Goal: Task Accomplishment & Management: Complete application form

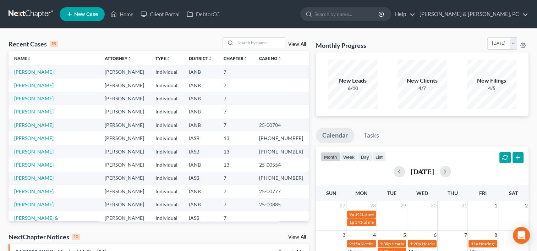
click at [33, 174] on td "[PERSON_NAME]" at bounding box center [54, 178] width 90 height 13
click at [32, 177] on link "[PERSON_NAME]" at bounding box center [33, 178] width 39 height 6
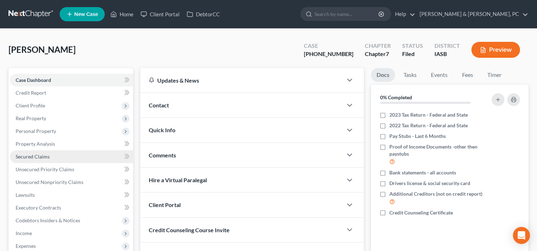
click at [36, 157] on span "Secured Claims" at bounding box center [33, 157] width 34 height 6
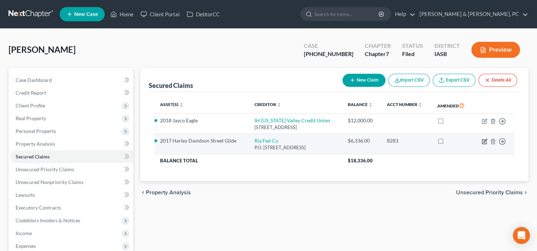
click at [483, 139] on icon "button" at bounding box center [484, 141] width 4 height 4
select select "14"
select select "0"
select select "4"
select select "0"
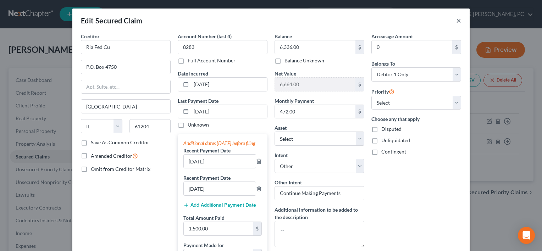
click at [456, 22] on button "×" at bounding box center [458, 20] width 5 height 9
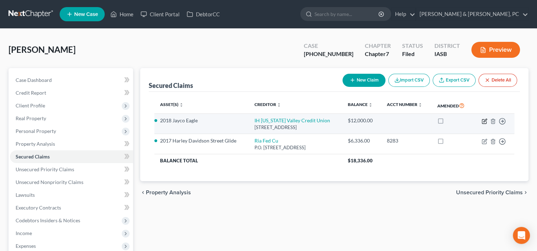
click at [482, 118] on icon "button" at bounding box center [484, 121] width 6 height 6
select select "14"
select select "0"
select select "2"
select select "4"
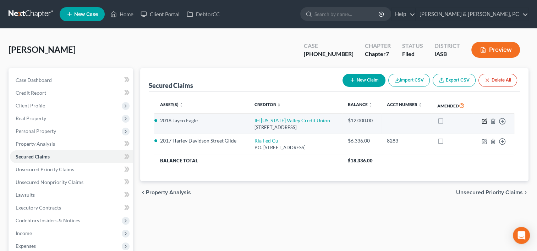
select select "0"
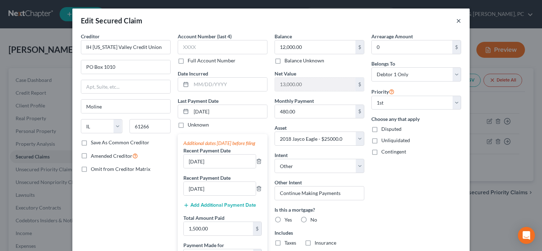
click at [456, 22] on button "×" at bounding box center [458, 20] width 5 height 9
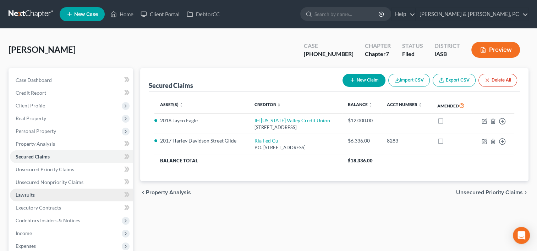
click at [59, 190] on link "Lawsuits" at bounding box center [71, 195] width 123 height 13
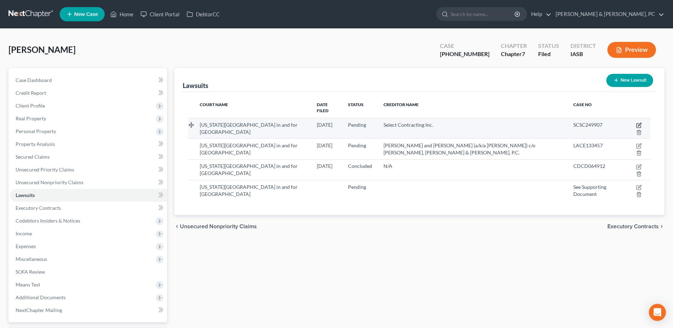
click at [541, 122] on icon "button" at bounding box center [639, 125] width 6 height 6
select select "16"
select select "0"
select select "4"
select select "16"
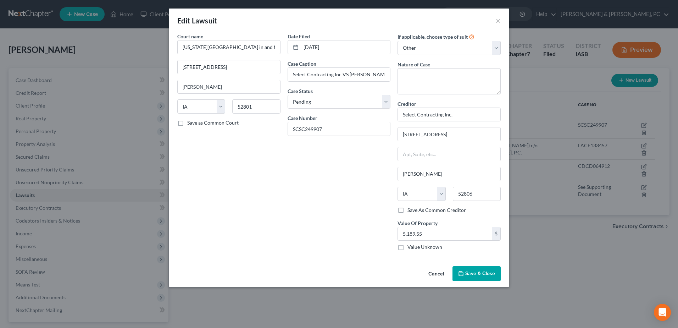
click at [435, 251] on button "Cancel" at bounding box center [436, 274] width 27 height 14
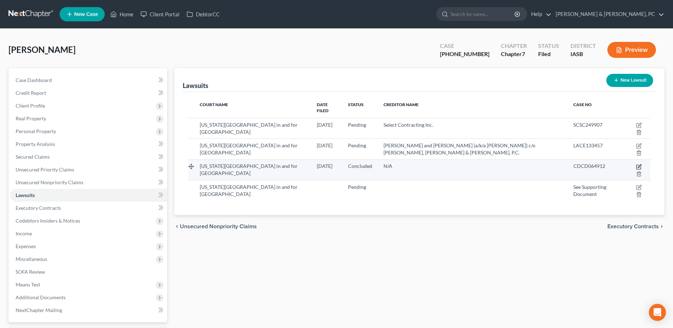
click at [541, 164] on icon "button" at bounding box center [639, 167] width 6 height 6
select select "16"
select select "2"
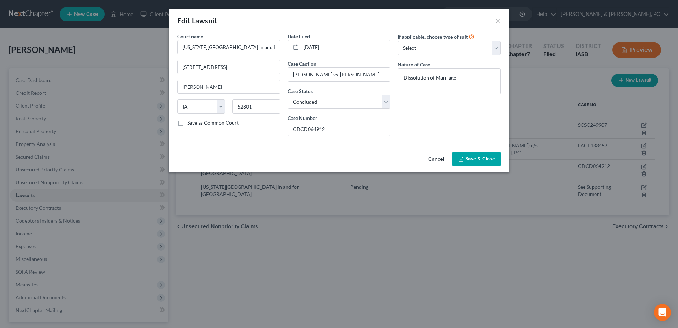
click at [477, 161] on span "Save & Close" at bounding box center [480, 159] width 30 height 6
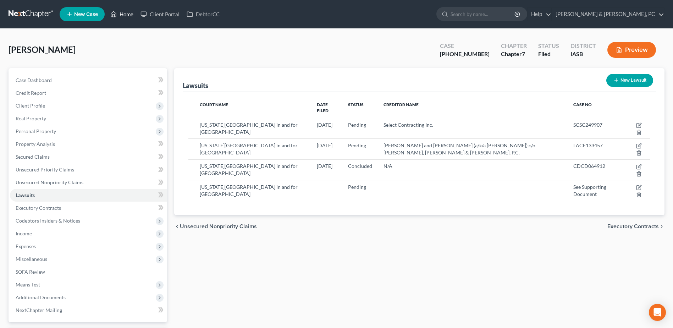
drag, startPoint x: 128, startPoint y: 17, endPoint x: 2, endPoint y: 62, distance: 134.0
click at [128, 17] on link "Home" at bounding box center [122, 14] width 30 height 13
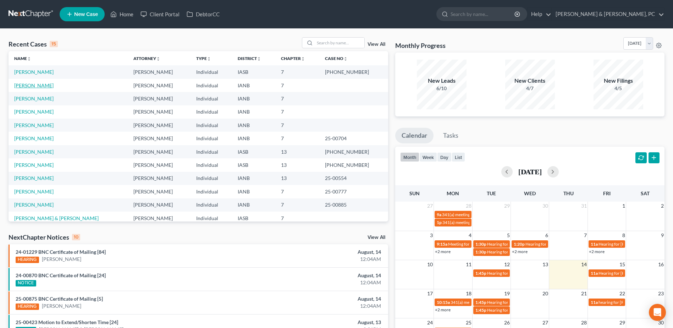
drag, startPoint x: 32, startPoint y: 87, endPoint x: 39, endPoint y: 90, distance: 8.0
click at [32, 87] on link "[PERSON_NAME]" at bounding box center [33, 85] width 39 height 6
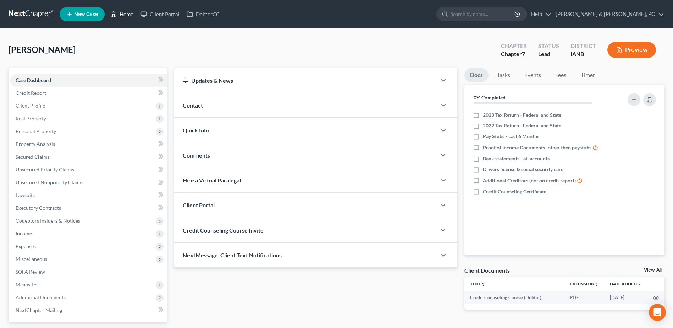
drag, startPoint x: 118, startPoint y: 12, endPoint x: 124, endPoint y: 21, distance: 10.9
click at [118, 12] on link "Home" at bounding box center [122, 14] width 30 height 13
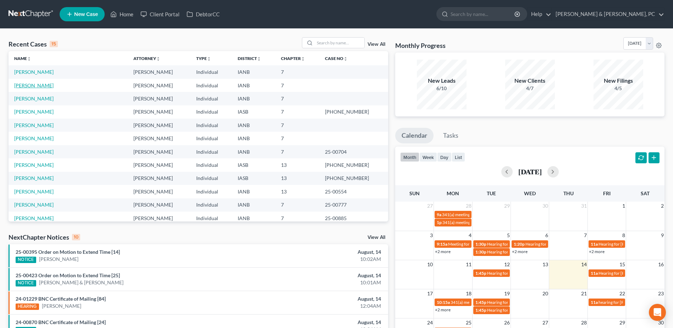
click at [35, 87] on link "[PERSON_NAME]" at bounding box center [33, 85] width 39 height 6
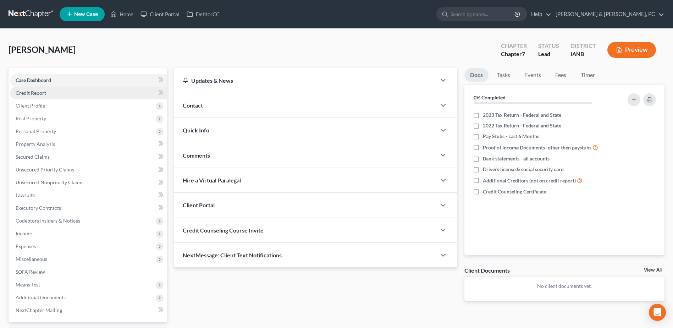
click at [50, 95] on link "Credit Report" at bounding box center [88, 93] width 157 height 13
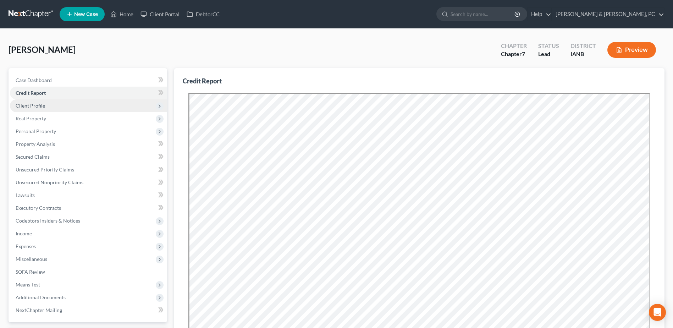
click at [73, 103] on span "Client Profile" at bounding box center [88, 105] width 157 height 13
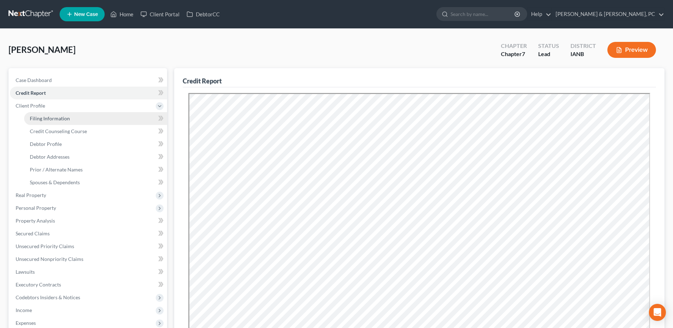
click at [100, 115] on link "Filing Information" at bounding box center [95, 118] width 143 height 13
select select "1"
select select "0"
select select "16"
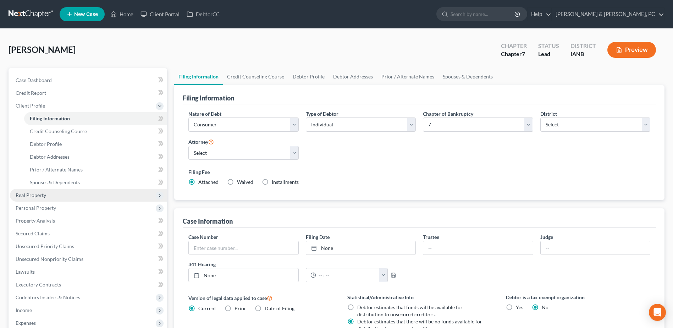
click at [68, 198] on span "Real Property" at bounding box center [88, 195] width 157 height 13
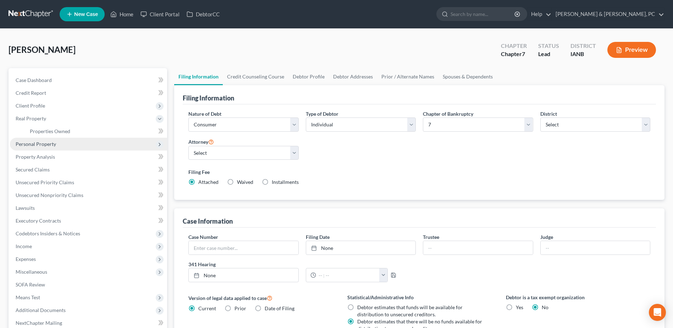
click at [49, 148] on span "Personal Property" at bounding box center [88, 144] width 157 height 13
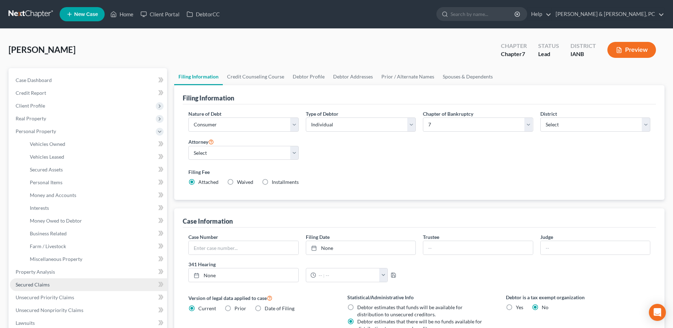
click at [42, 251] on span "Secured Claims" at bounding box center [33, 284] width 34 height 6
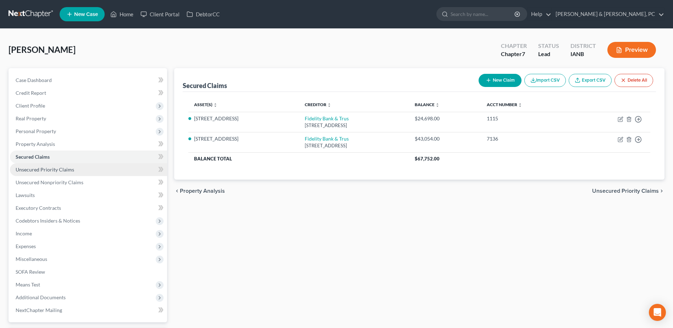
click at [80, 168] on link "Unsecured Priority Claims" at bounding box center [88, 169] width 157 height 13
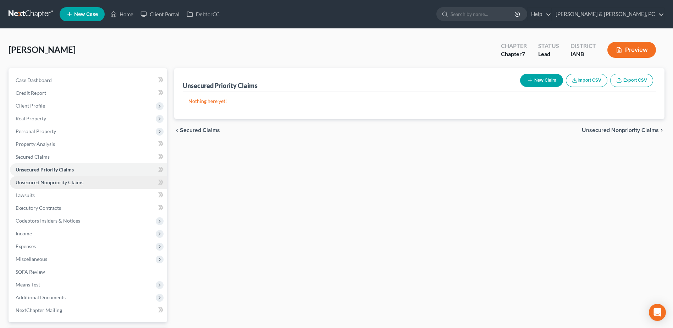
click at [92, 184] on link "Unsecured Nonpriority Claims" at bounding box center [88, 182] width 157 height 13
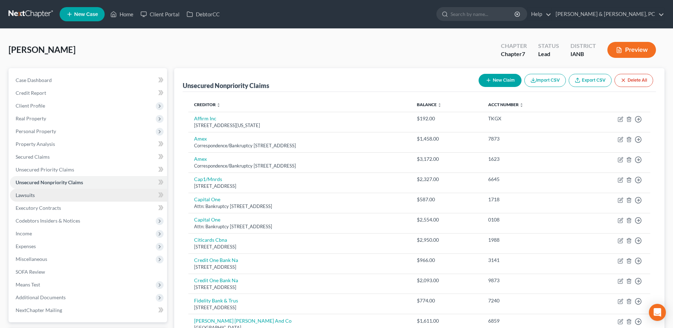
click at [79, 198] on link "Lawsuits" at bounding box center [88, 195] width 157 height 13
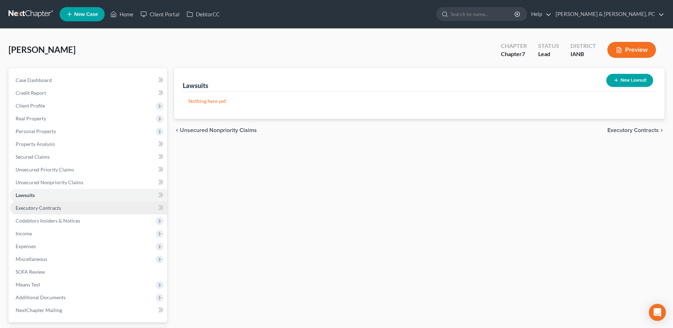
click at [79, 209] on link "Executory Contracts" at bounding box center [88, 207] width 157 height 13
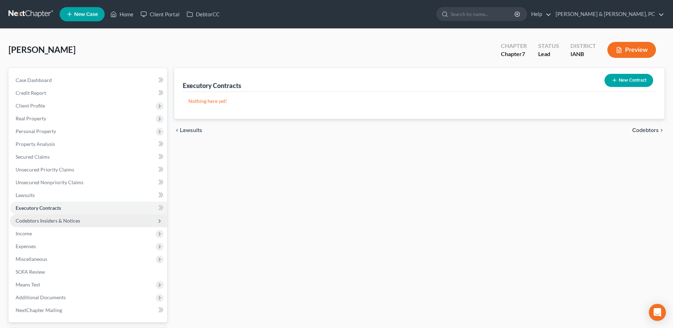
click at [80, 221] on span "Codebtors Insiders & Notices" at bounding box center [88, 220] width 157 height 13
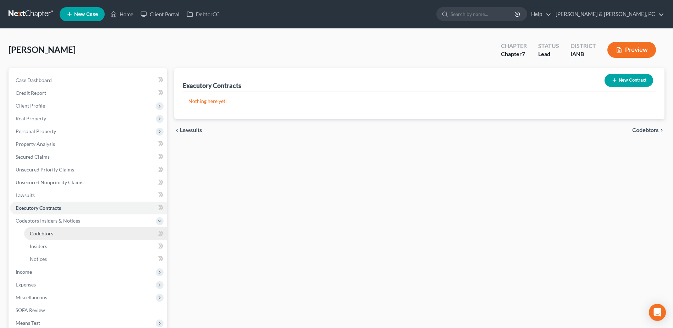
click at [79, 236] on link "Codebtors" at bounding box center [95, 233] width 143 height 13
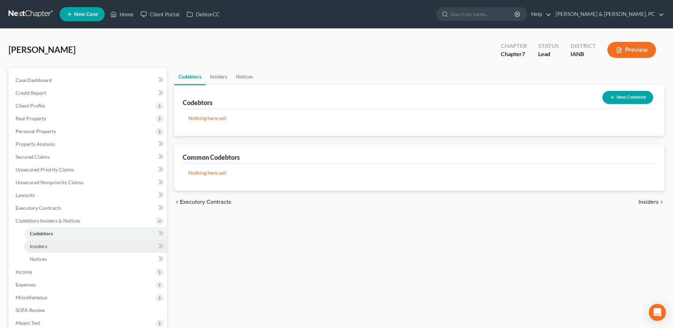
click at [76, 243] on link "Insiders" at bounding box center [95, 246] width 143 height 13
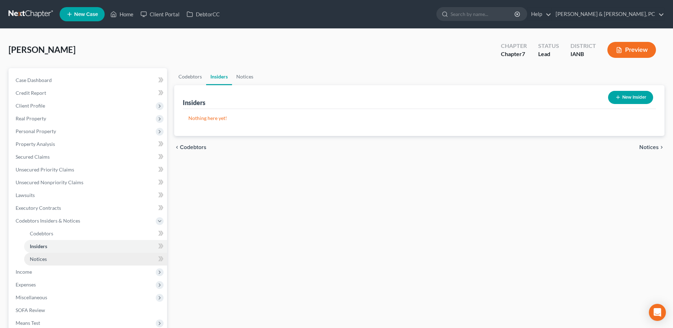
click at [76, 251] on link "Notices" at bounding box center [95, 258] width 143 height 13
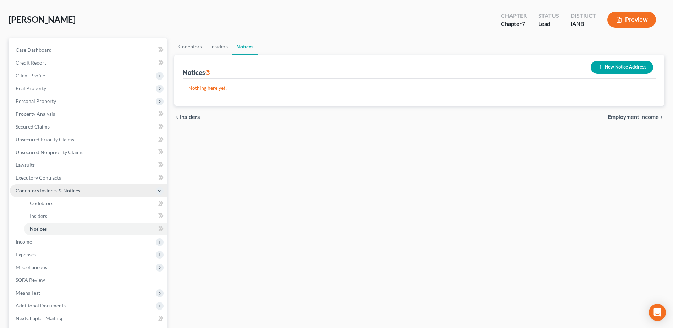
scroll to position [71, 0]
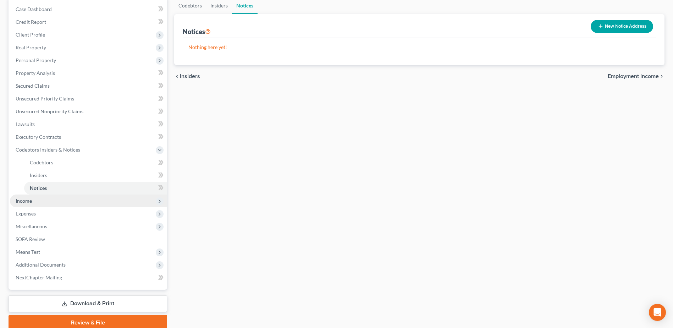
click at [51, 199] on span "Income" at bounding box center [88, 200] width 157 height 13
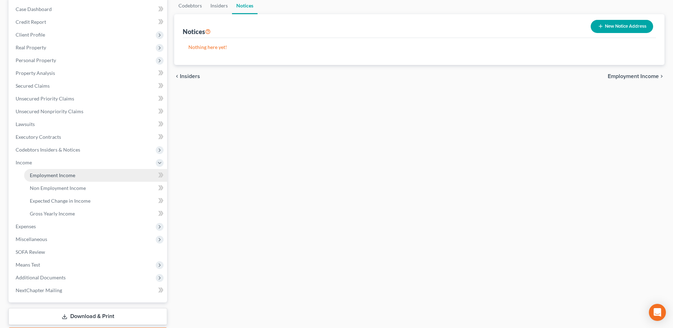
click at [64, 174] on span "Employment Income" at bounding box center [52, 175] width 45 height 6
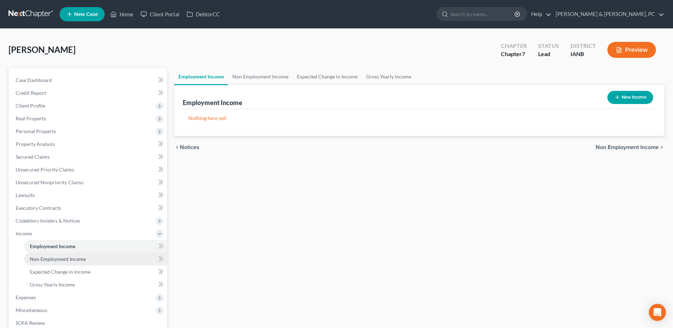
click at [62, 251] on span "Non Employment Income" at bounding box center [58, 259] width 56 height 6
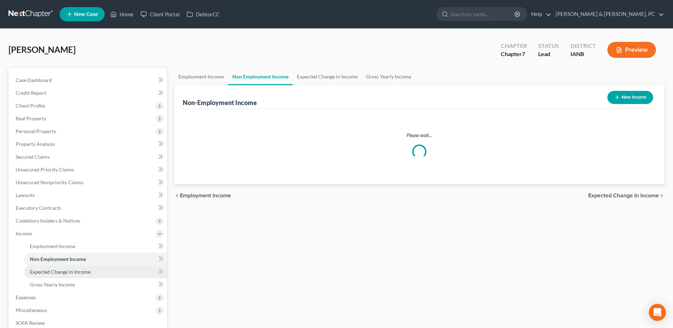
click at [79, 251] on span "Expected Change in Income" at bounding box center [60, 271] width 61 height 6
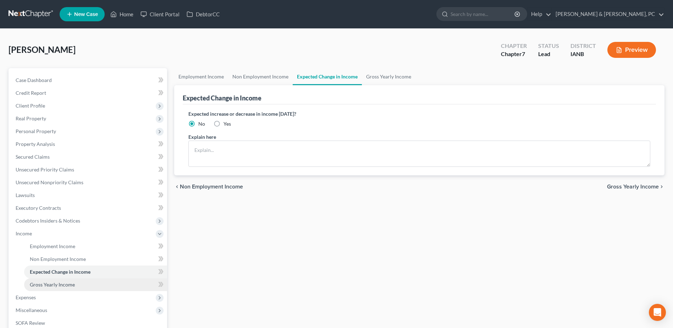
click at [73, 251] on link "Gross Yearly Income" at bounding box center [95, 284] width 143 height 13
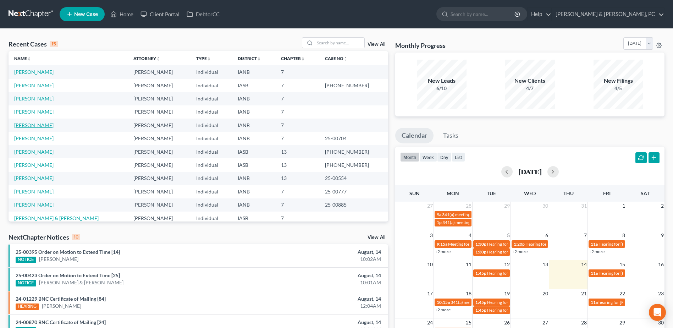
click at [35, 125] on link "[PERSON_NAME]" at bounding box center [33, 125] width 39 height 6
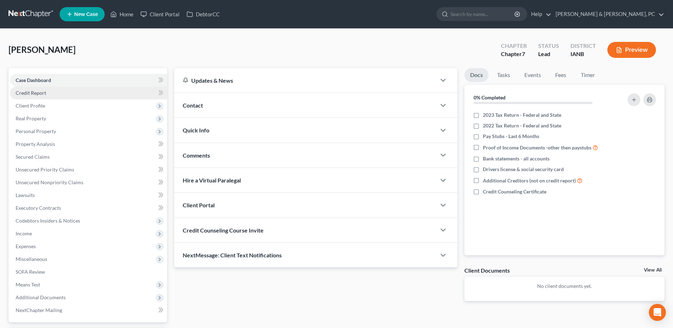
click at [75, 91] on link "Credit Report" at bounding box center [88, 93] width 157 height 13
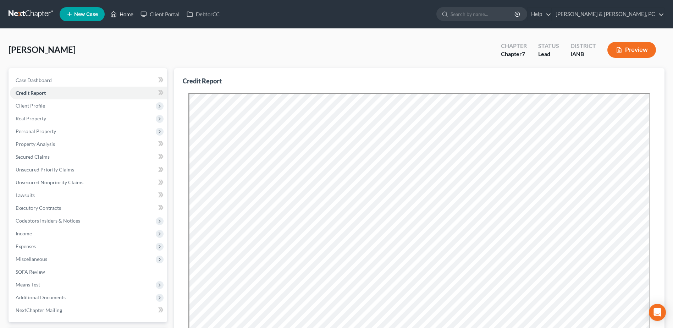
click at [118, 15] on link "Home" at bounding box center [122, 14] width 30 height 13
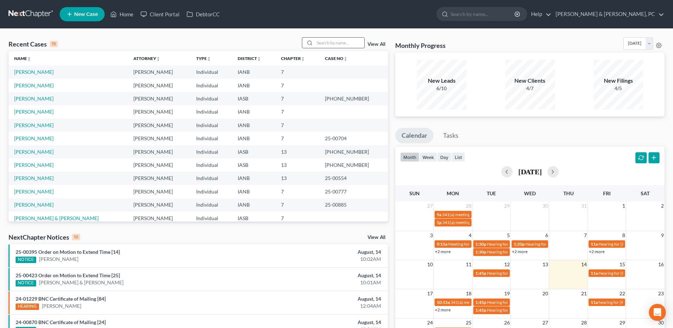
click at [326, 40] on input "search" at bounding box center [340, 43] width 50 height 10
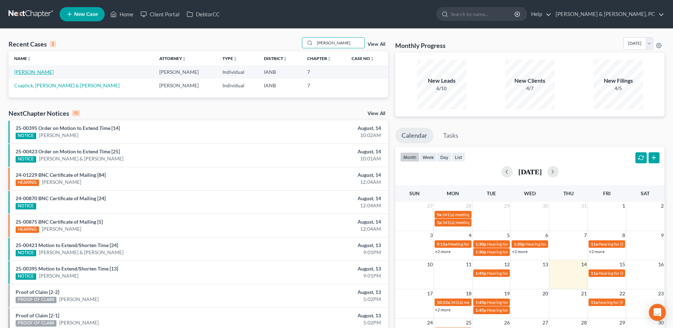
type input "[PERSON_NAME]"
click at [34, 70] on link "[PERSON_NAME]" at bounding box center [33, 72] width 39 height 6
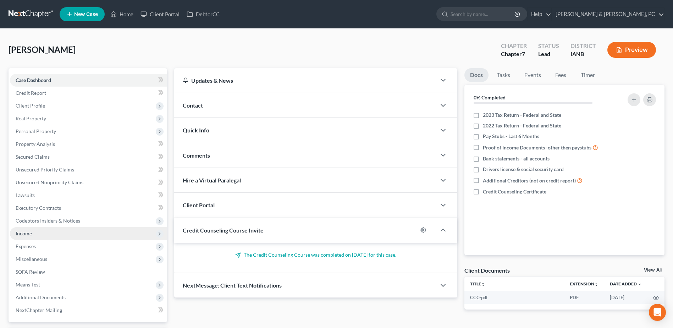
click at [33, 237] on span "Income" at bounding box center [88, 233] width 157 height 13
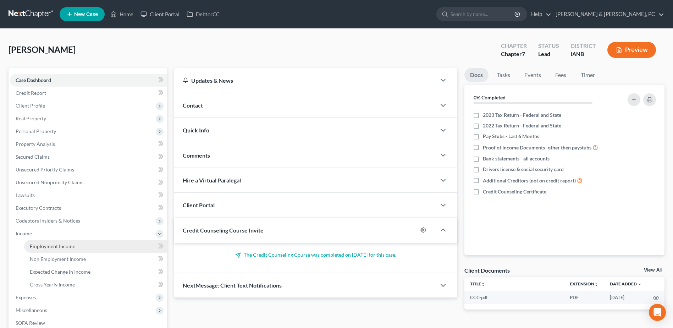
click at [34, 244] on span "Employment Income" at bounding box center [52, 246] width 45 height 6
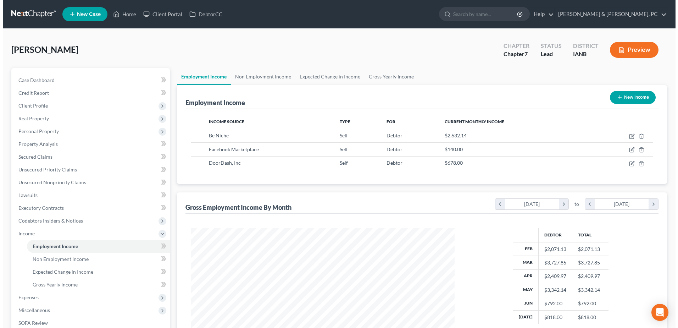
scroll to position [132, 277]
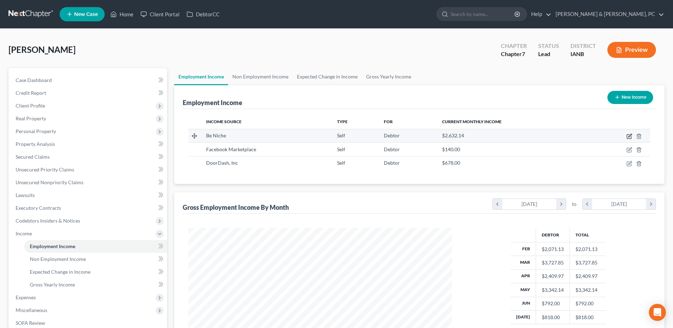
click at [628, 137] on icon "button" at bounding box center [629, 135] width 3 height 3
select select "1"
select select "0"
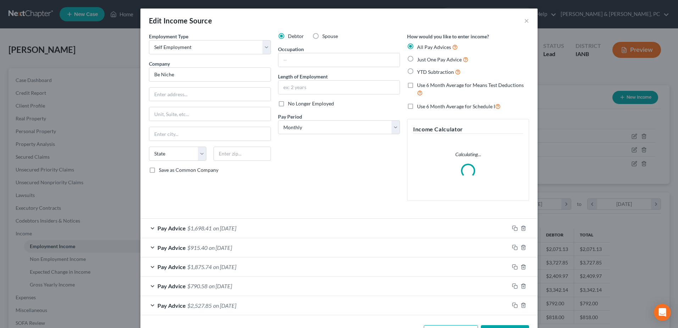
scroll to position [26, 0]
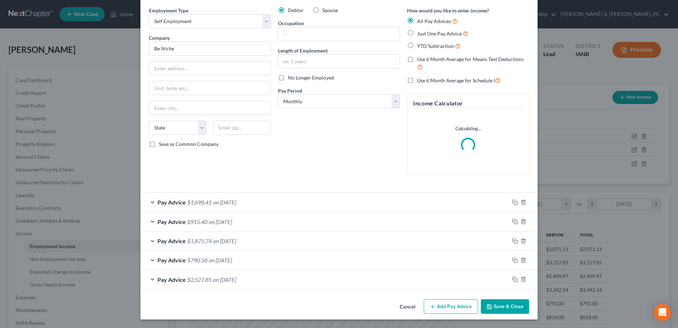
click at [236, 278] on span "on [DATE]" at bounding box center [224, 279] width 23 height 7
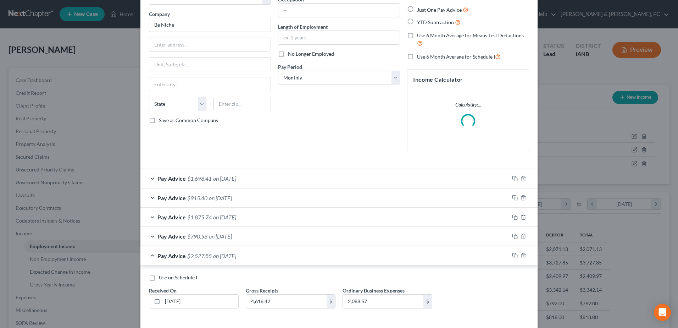
scroll to position [80, 0]
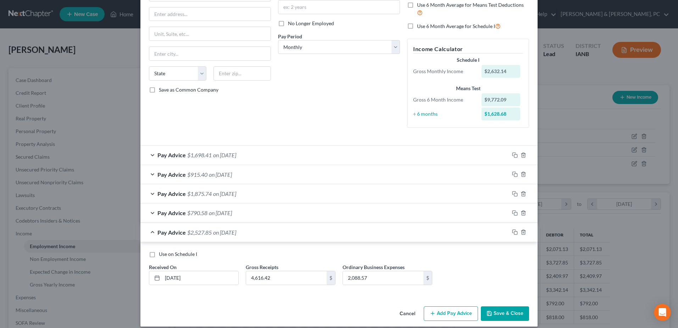
click at [232, 214] on span "on [DATE]" at bounding box center [220, 212] width 23 height 7
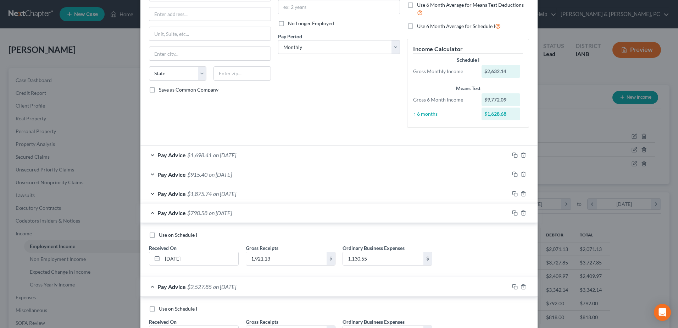
click at [234, 194] on span "on [DATE]" at bounding box center [224, 193] width 23 height 7
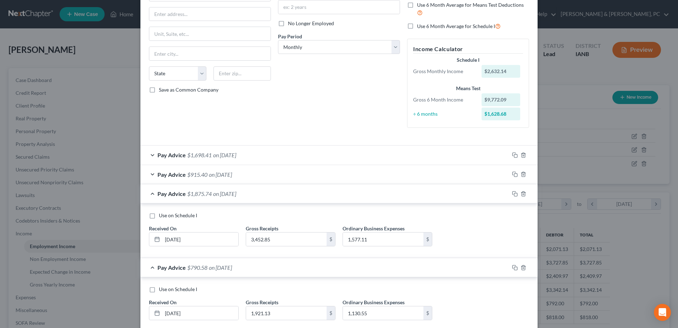
click at [234, 180] on div "Pay Advice $915.40 on [DATE]" at bounding box center [324, 174] width 369 height 19
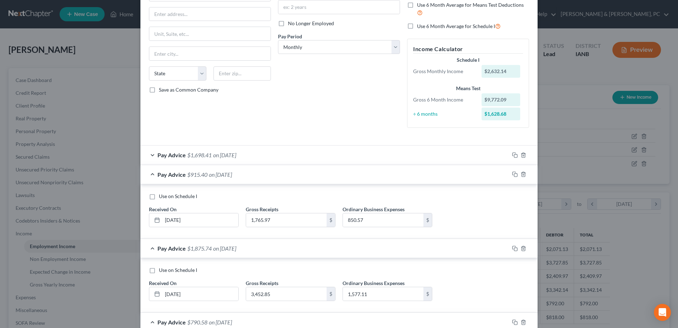
click at [239, 144] on form "Employment Type * Select Full or [DEMOGRAPHIC_DATA] Employment Self Employment …" at bounding box center [339, 205] width 380 height 507
click at [239, 146] on div "Pay Advice $1,698.41 on [DATE]" at bounding box center [324, 154] width 369 height 19
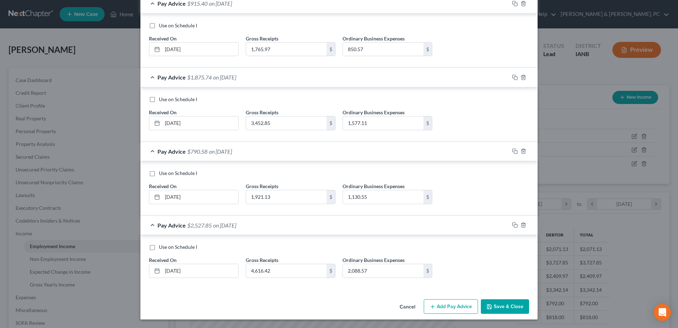
click at [447, 301] on button "Add Pay Advice" at bounding box center [451, 306] width 54 height 15
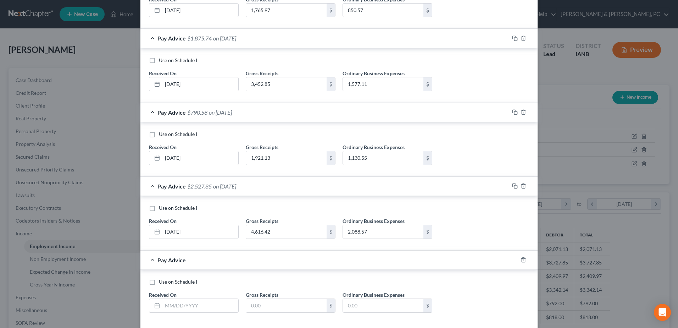
scroll to position [379, 0]
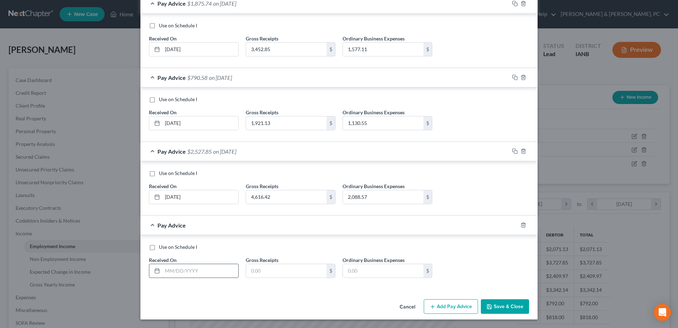
click at [222, 274] on input "text" at bounding box center [200, 270] width 76 height 13
type input "[DATE]"
type input "3,773.90"
type input "1,775.67"
click at [434, 304] on button "Add Pay Advice" at bounding box center [451, 306] width 54 height 15
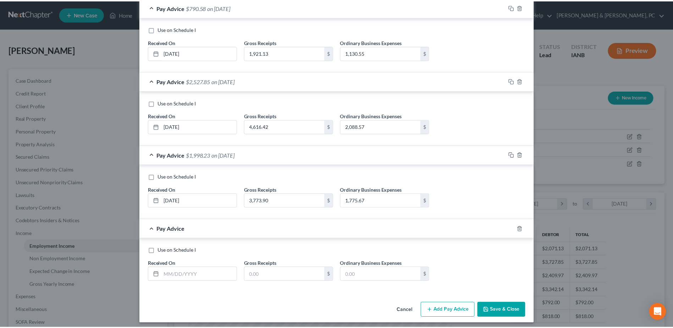
scroll to position [450, 0]
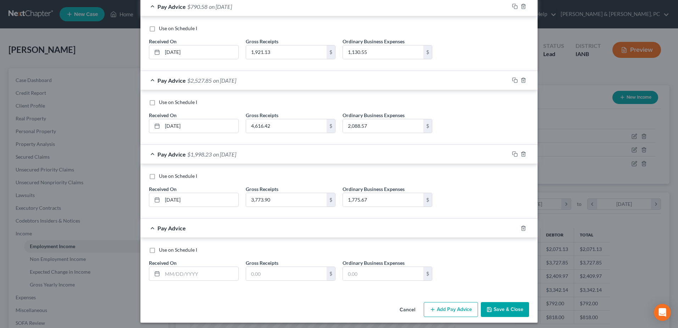
click at [209, 280] on div "Use on Schedule I Received On * Gross Receipts $ Ordinary Business Expenses $" at bounding box center [338, 266] width 387 height 40
click at [209, 274] on input "text" at bounding box center [200, 273] width 76 height 13
type input "[DATE]"
type input "2,800"
type input "1,492.61"
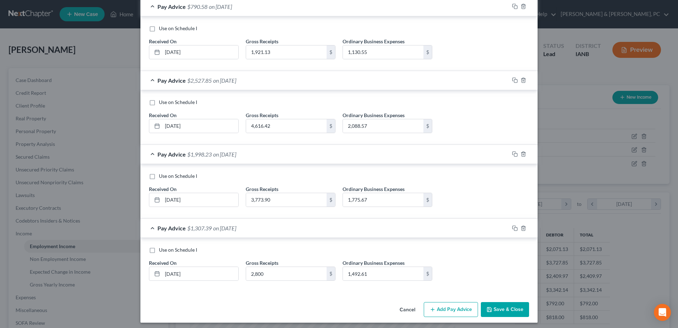
click at [504, 306] on button "Save & Close" at bounding box center [505, 309] width 48 height 15
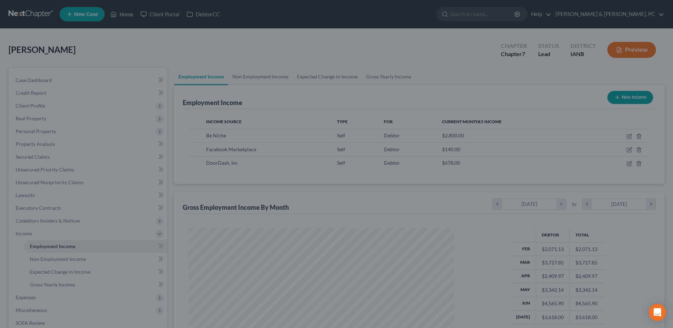
scroll to position [354466, 354320]
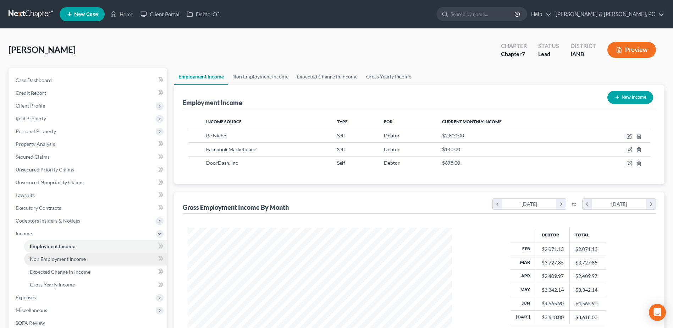
click at [84, 255] on link "Non Employment Income" at bounding box center [95, 258] width 143 height 13
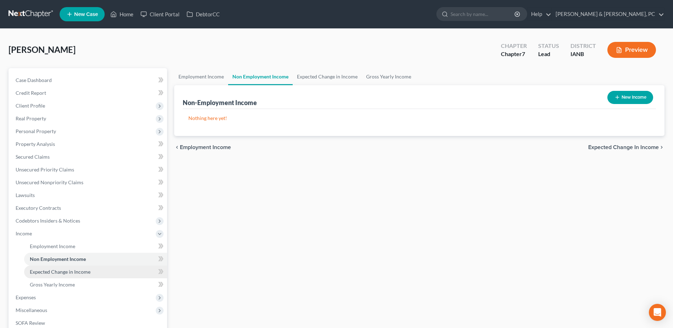
click at [86, 271] on span "Expected Change in Income" at bounding box center [60, 271] width 61 height 6
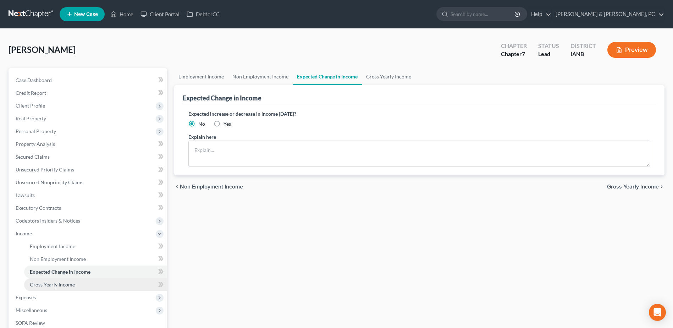
click at [86, 280] on link "Gross Yearly Income" at bounding box center [95, 284] width 143 height 13
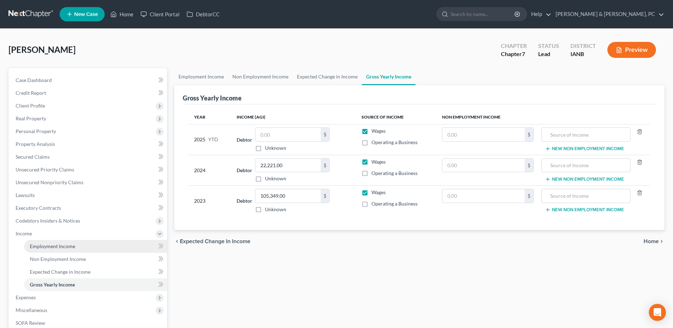
click at [61, 250] on link "Employment Income" at bounding box center [95, 246] width 143 height 13
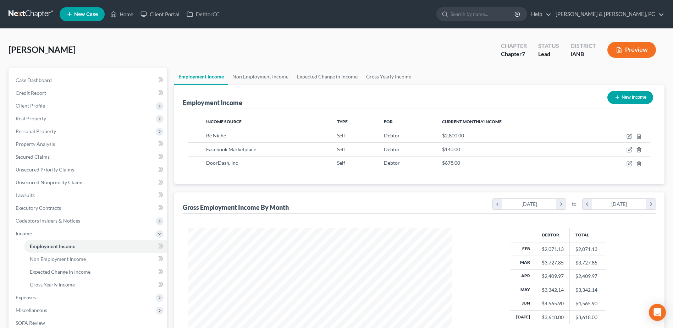
scroll to position [132, 277]
click at [52, 259] on span "Non Employment Income" at bounding box center [58, 259] width 56 height 6
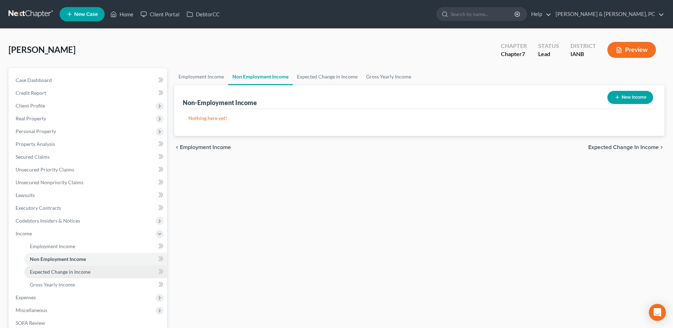
click at [58, 266] on link "Expected Change in Income" at bounding box center [95, 271] width 143 height 13
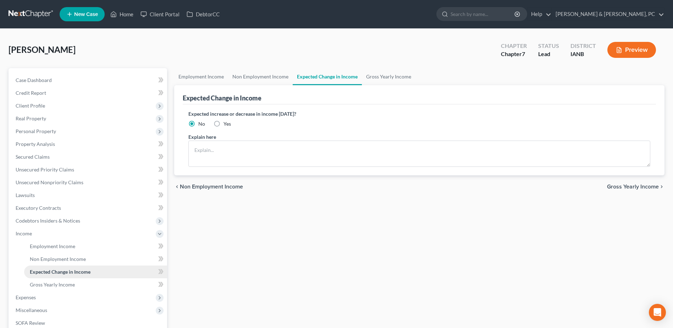
click at [65, 277] on link "Expected Change in Income" at bounding box center [95, 271] width 143 height 13
click at [63, 282] on span "Gross Yearly Income" at bounding box center [52, 284] width 45 height 6
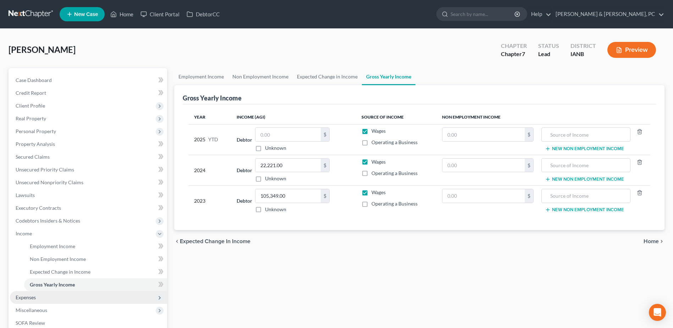
click at [44, 298] on span "Expenses" at bounding box center [88, 297] width 157 height 13
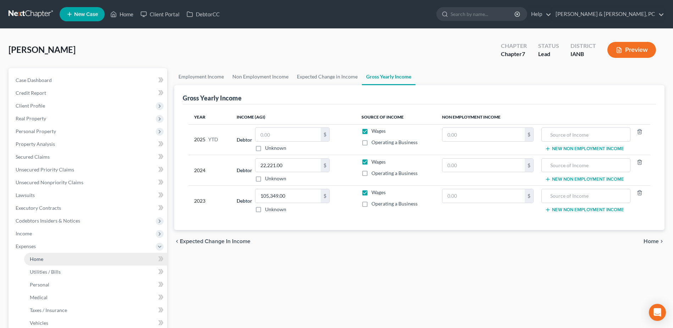
click at [42, 264] on link "Home" at bounding box center [95, 258] width 143 height 13
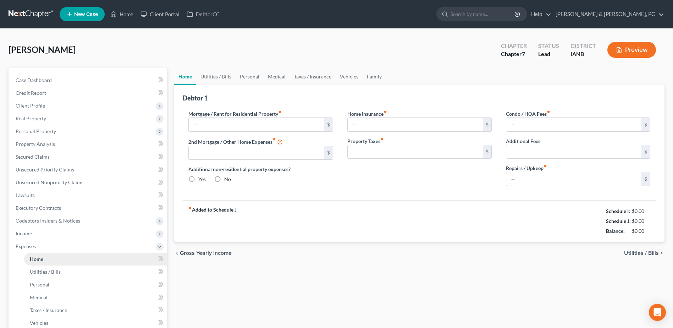
type input "600.00"
type input "0.00"
radio input "true"
type input "200.00"
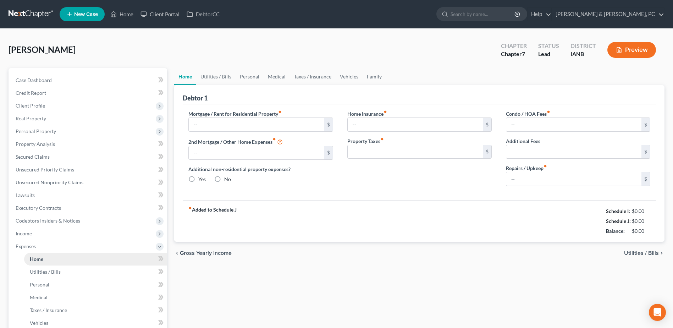
type input "0.00"
type input "100.00"
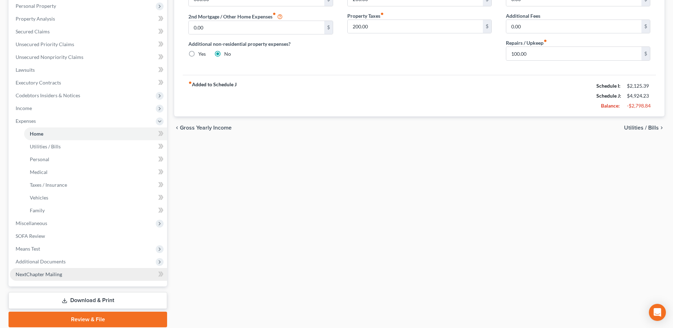
scroll to position [142, 0]
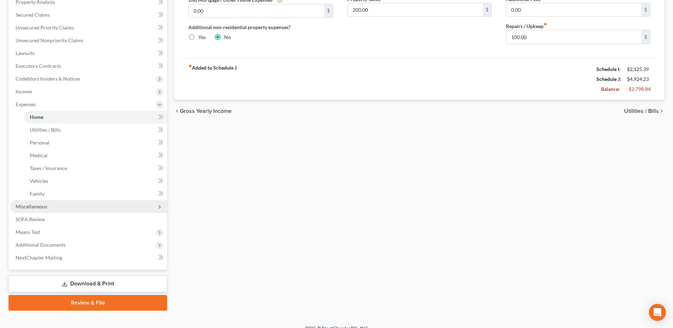
click at [44, 210] on span "Miscellaneous" at bounding box center [88, 206] width 157 height 13
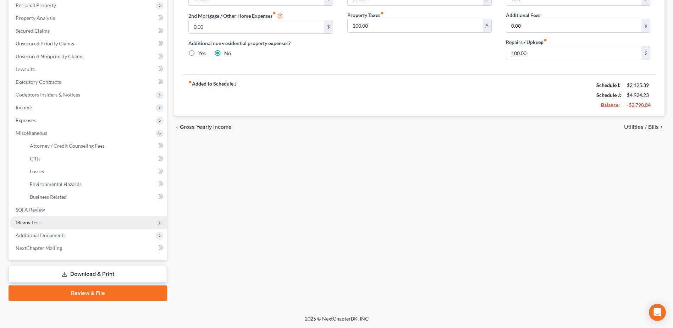
scroll to position [126, 0]
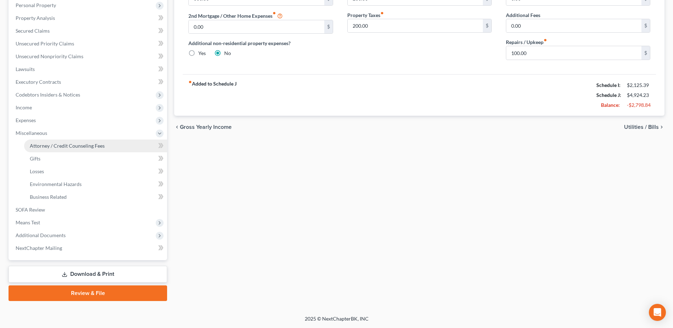
click at [52, 144] on span "Attorney / Credit Counseling Fees" at bounding box center [67, 146] width 75 height 6
select select "0"
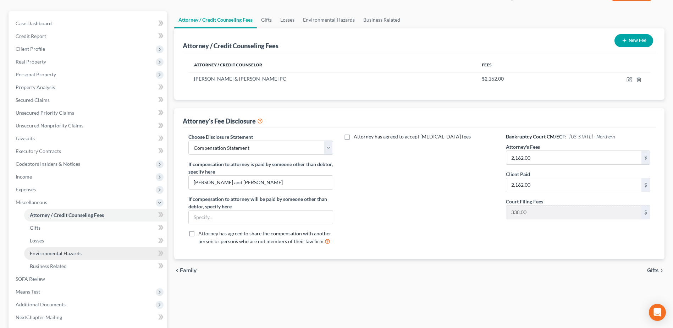
scroll to position [106, 0]
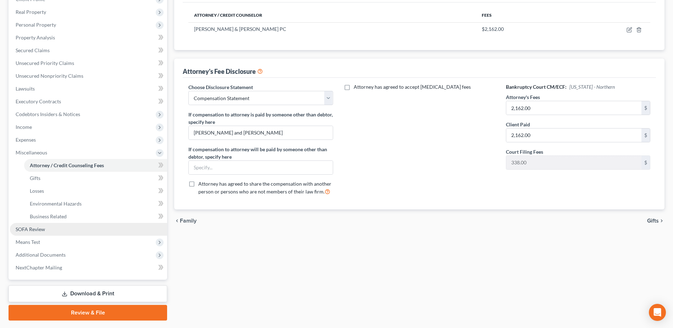
click at [44, 223] on link "SOFA Review" at bounding box center [88, 229] width 157 height 13
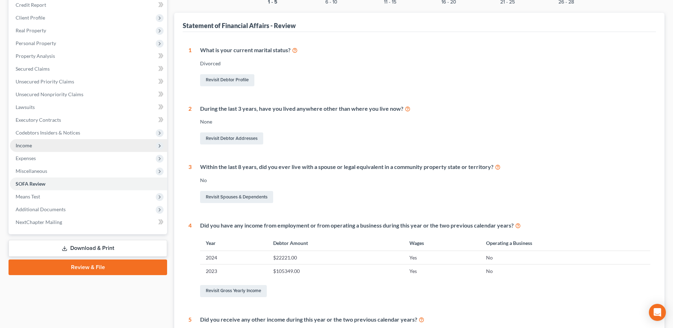
scroll to position [192, 0]
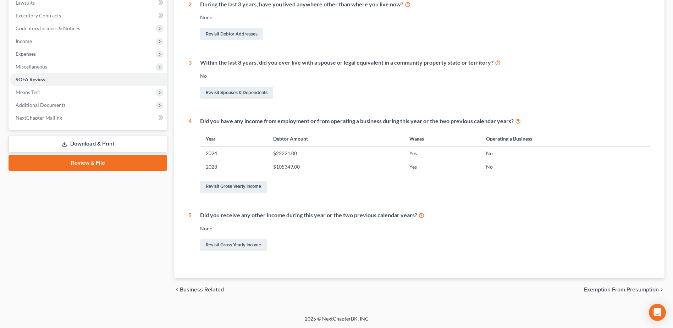
click at [107, 144] on link "Download & Print" at bounding box center [88, 143] width 159 height 17
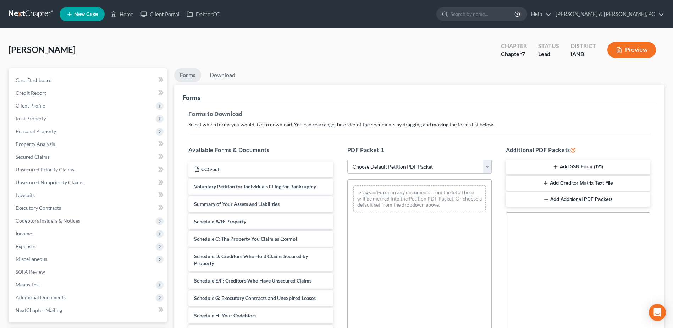
click at [410, 166] on select "Choose Default Petition PDF Packet Complete Bankruptcy Petition (all forms and …" at bounding box center [419, 167] width 144 height 14
select select "0"
click at [347, 160] on select "Choose Default Petition PDF Packet Complete Bankruptcy Petition (all forms and …" at bounding box center [419, 167] width 144 height 14
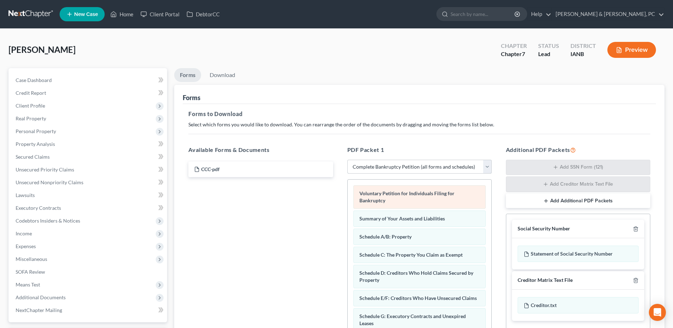
scroll to position [213, 0]
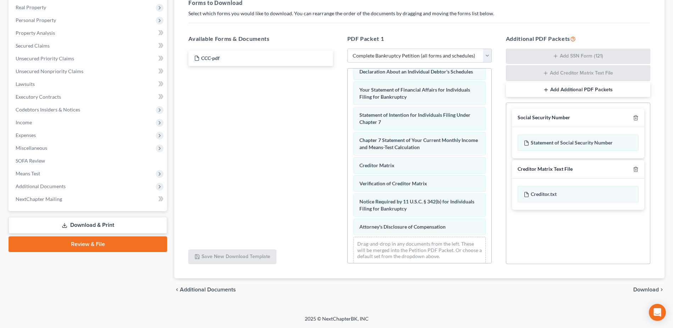
click at [641, 292] on span "Download" at bounding box center [646, 290] width 26 height 6
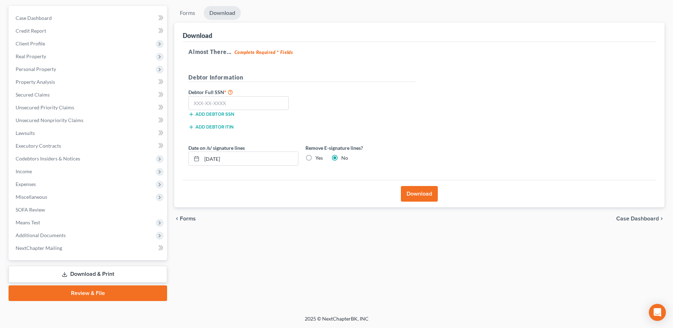
scroll to position [62, 0]
paste input "480-04-4908"
type input "480-04-4908"
click at [219, 161] on input "[DATE]" at bounding box center [250, 158] width 96 height 13
type input "[DATE]"
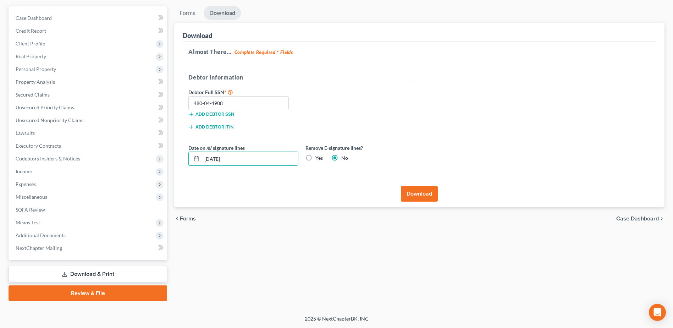
click at [315, 158] on label "Yes" at bounding box center [318, 157] width 7 height 7
click at [318, 158] on input "Yes" at bounding box center [320, 156] width 5 height 5
radio input "true"
radio input "false"
click at [409, 186] on button "Download" at bounding box center [419, 194] width 37 height 16
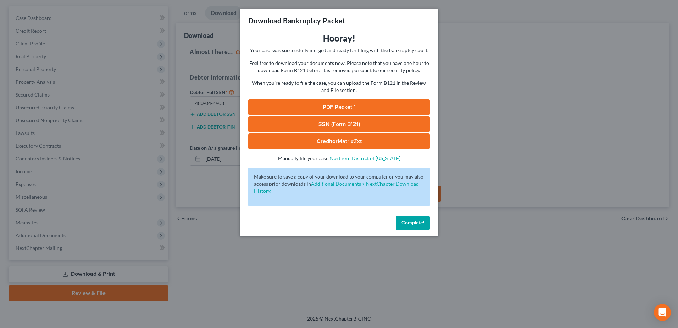
click at [364, 107] on link "PDF Packet 1" at bounding box center [339, 107] width 182 height 16
click at [418, 216] on button "Complete!" at bounding box center [413, 223] width 34 height 14
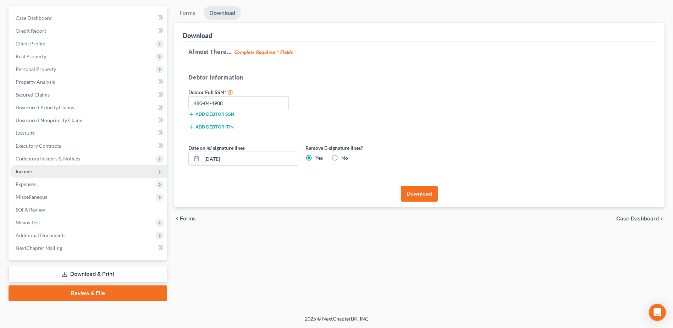
click at [48, 171] on span "Income" at bounding box center [88, 171] width 157 height 13
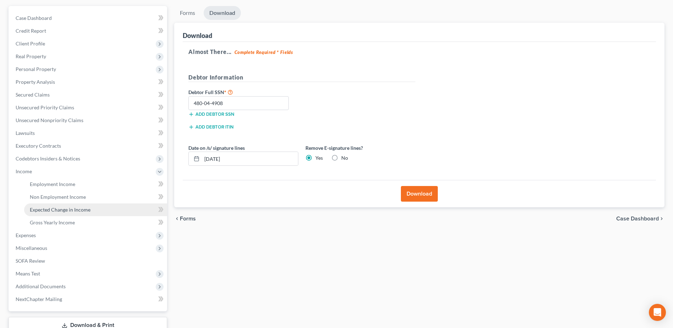
click at [55, 214] on link "Expected Change in Income" at bounding box center [95, 209] width 143 height 13
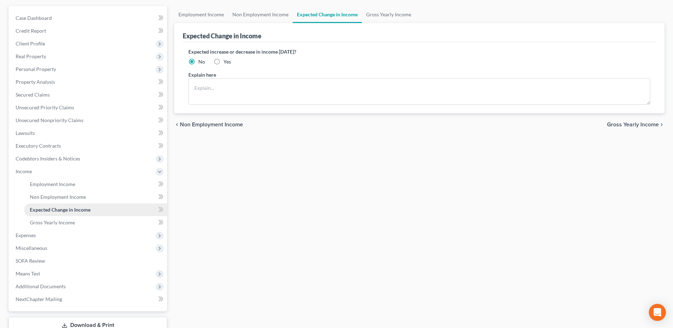
scroll to position [28, 0]
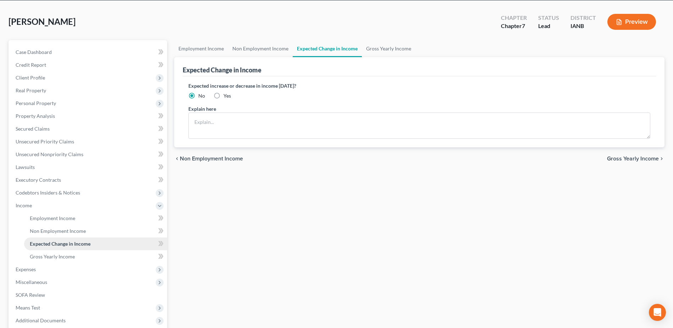
click at [56, 218] on ul "Case Dashboard Payments Invoices Payments Payments Credit Report Client Profile" at bounding box center [88, 193] width 157 height 294
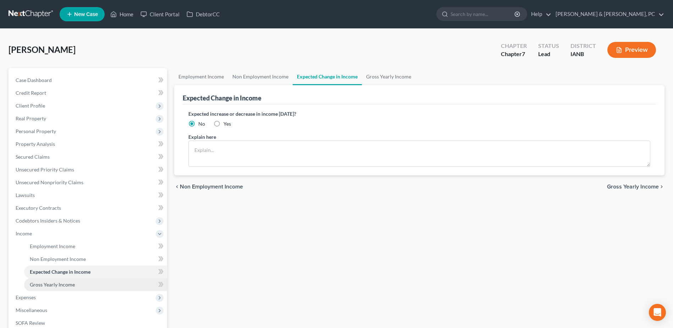
click at [75, 279] on link "Gross Yearly Income" at bounding box center [95, 284] width 143 height 13
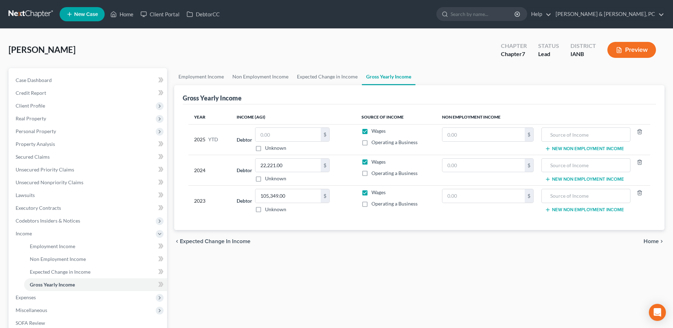
click at [371, 139] on label "Operating a Business" at bounding box center [394, 142] width 46 height 7
click at [374, 139] on input "Operating a Business" at bounding box center [376, 141] width 5 height 5
checkbox input "true"
click at [371, 132] on label "Wages" at bounding box center [378, 130] width 14 height 7
click at [374, 132] on input "Wages" at bounding box center [376, 129] width 5 height 5
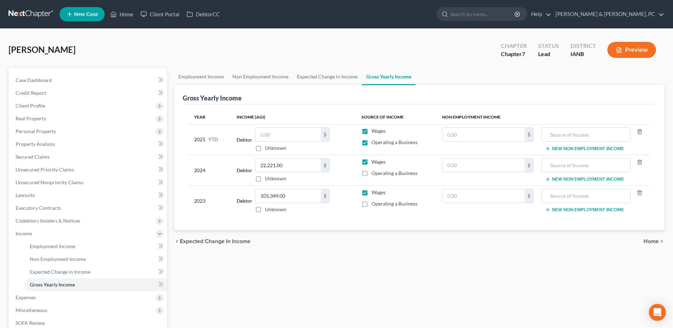
checkbox input "false"
click at [295, 134] on input "text" at bounding box center [287, 134] width 65 height 13
paste input "24,660.41."
type input "24,660.41"
click at [333, 274] on div "Employment Income Non Employment Income Expected Change in Income Gross Yearly …" at bounding box center [419, 241] width 497 height 346
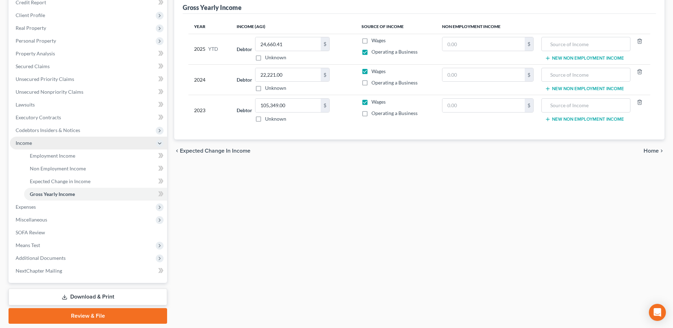
scroll to position [106, 0]
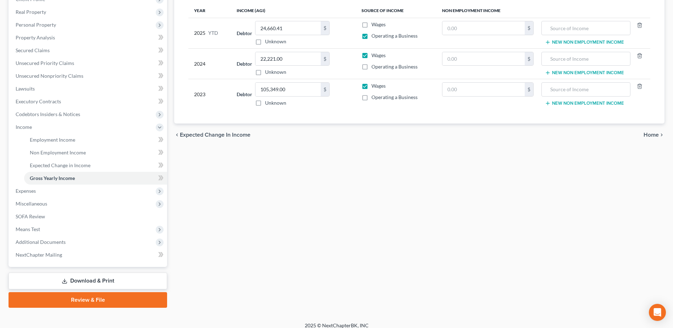
click at [83, 282] on link "Download & Print" at bounding box center [88, 280] width 159 height 17
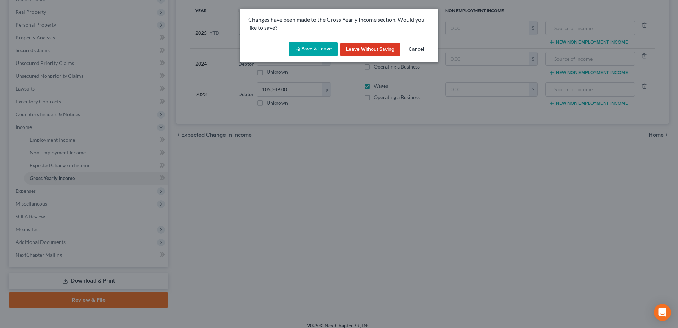
click at [314, 45] on button "Save & Leave" at bounding box center [313, 49] width 49 height 15
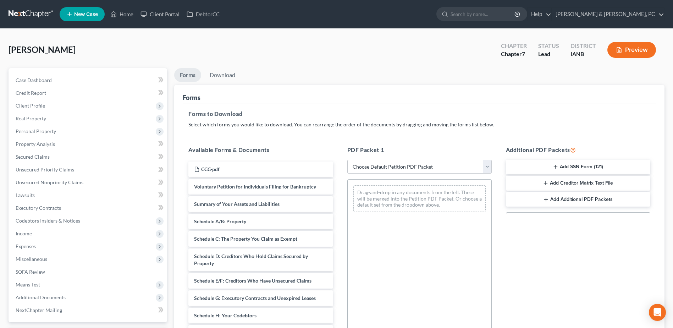
drag, startPoint x: 389, startPoint y: 166, endPoint x: 390, endPoint y: 173, distance: 6.7
click at [389, 166] on select "Choose Default Petition PDF Packet Complete Bankruptcy Petition (all forms and …" at bounding box center [419, 167] width 144 height 14
select select "0"
click at [347, 160] on select "Choose Default Petition PDF Packet Complete Bankruptcy Petition (all forms and …" at bounding box center [419, 167] width 144 height 14
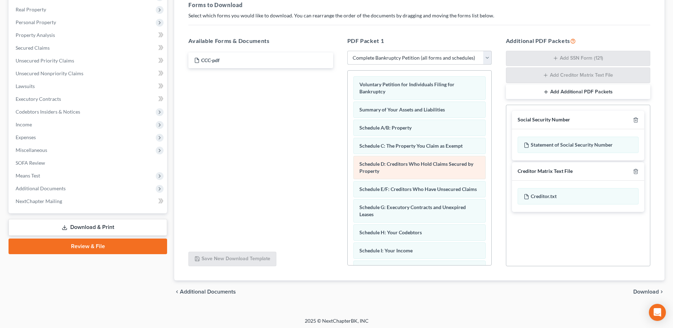
scroll to position [111, 0]
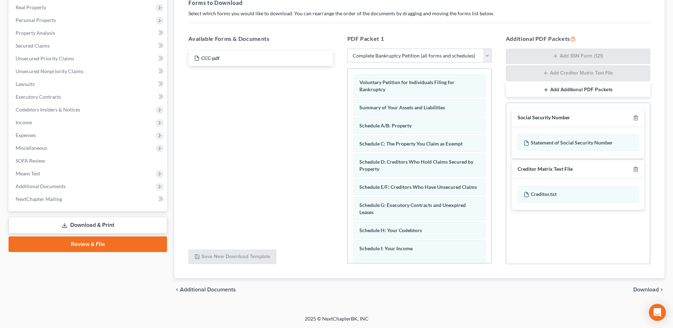
click at [644, 291] on span "Download" at bounding box center [646, 290] width 26 height 6
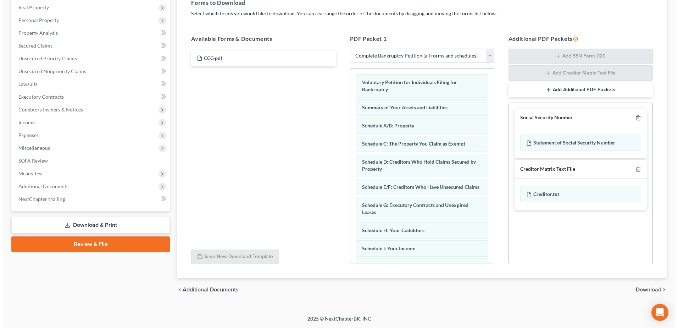
scroll to position [62, 0]
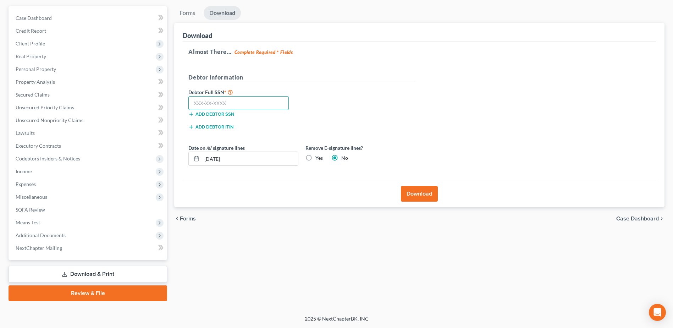
click at [265, 104] on input "text" at bounding box center [238, 103] width 100 height 14
paste input "480-04-4908"
type input "480-04-4908"
click at [315, 160] on label "Yes" at bounding box center [318, 157] width 7 height 7
click at [318, 159] on input "Yes" at bounding box center [320, 156] width 5 height 5
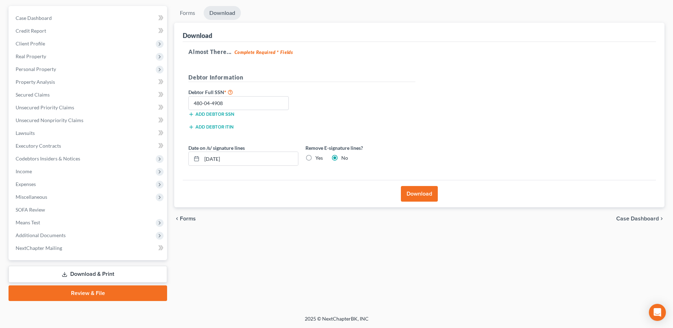
radio input "true"
click at [343, 154] on label "No" at bounding box center [344, 157] width 7 height 7
click at [344, 154] on input "No" at bounding box center [346, 156] width 5 height 5
radio input "true"
click at [315, 156] on label "Yes" at bounding box center [318, 157] width 7 height 7
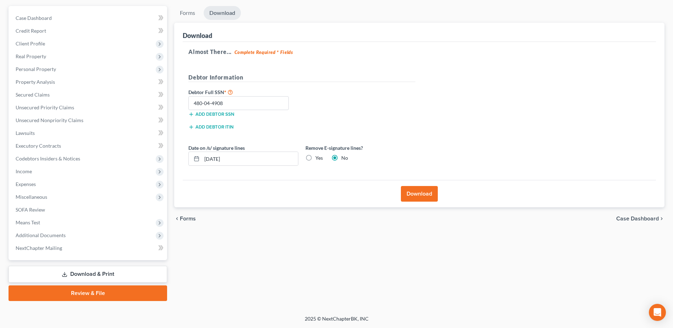
click at [318, 156] on input "Yes" at bounding box center [320, 156] width 5 height 5
radio input "true"
radio input "false"
click at [219, 161] on input "[DATE]" at bounding box center [250, 158] width 96 height 13
type input "[DATE]"
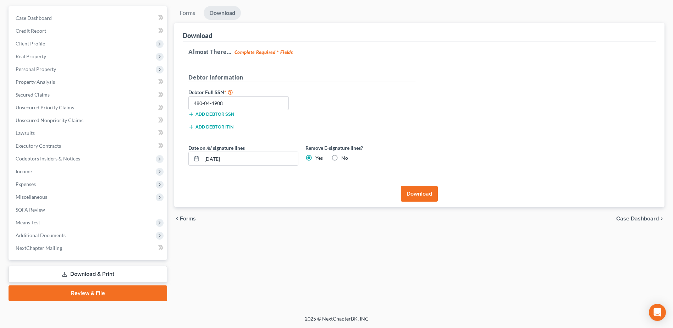
click at [416, 190] on button "Download" at bounding box center [419, 194] width 37 height 16
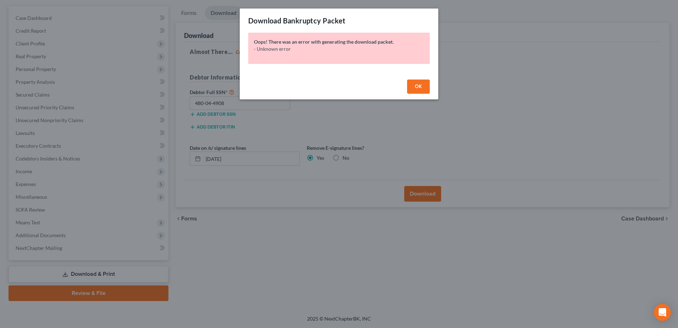
click at [417, 81] on button "OK" at bounding box center [418, 86] width 23 height 14
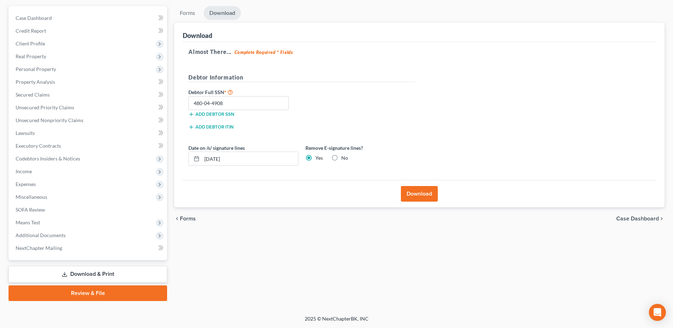
click at [423, 193] on button "Download" at bounding box center [419, 194] width 37 height 16
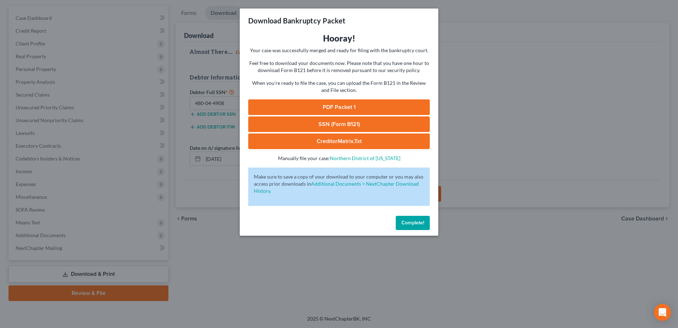
click at [324, 102] on link "PDF Packet 1" at bounding box center [339, 107] width 182 height 16
click at [363, 110] on link "PDF Packet 1" at bounding box center [339, 107] width 182 height 16
click at [314, 124] on link "SSN (Form B121)" at bounding box center [339, 124] width 182 height 16
